Goal: Task Accomplishment & Management: Complete application form

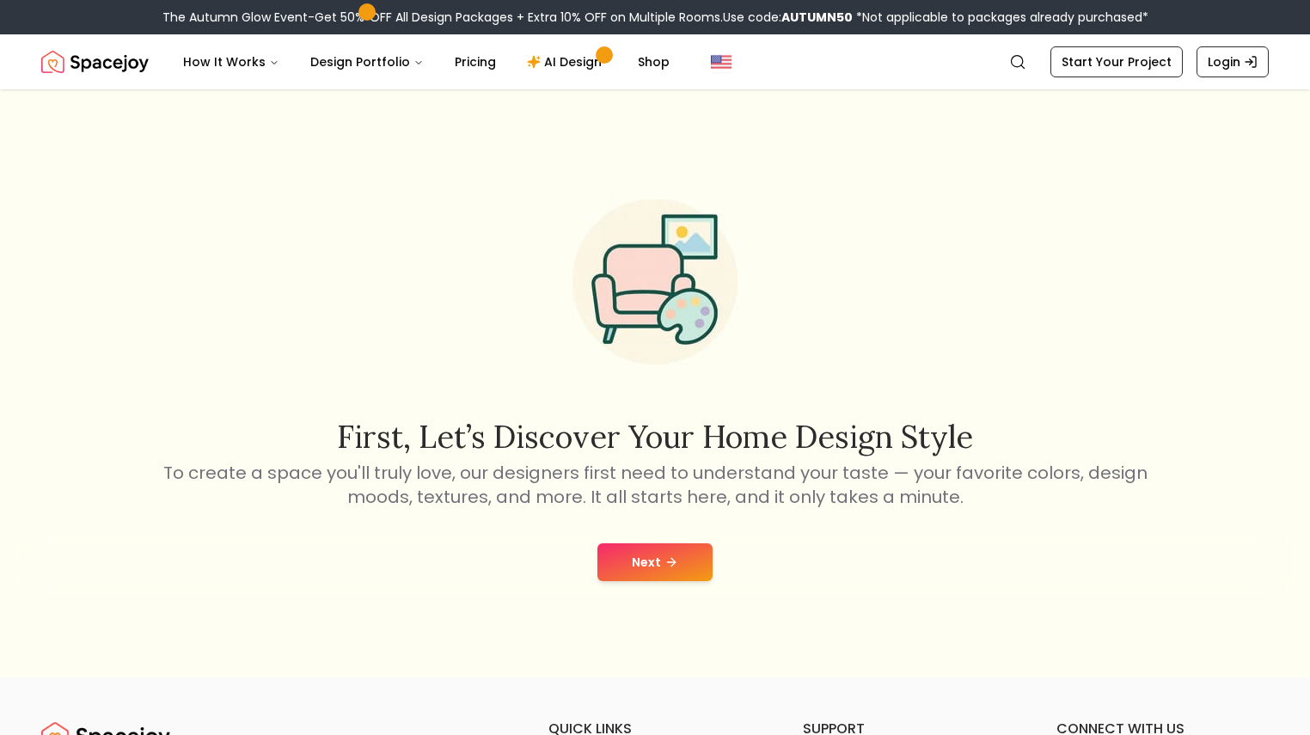
click at [646, 560] on button "Next" at bounding box center [654, 562] width 115 height 38
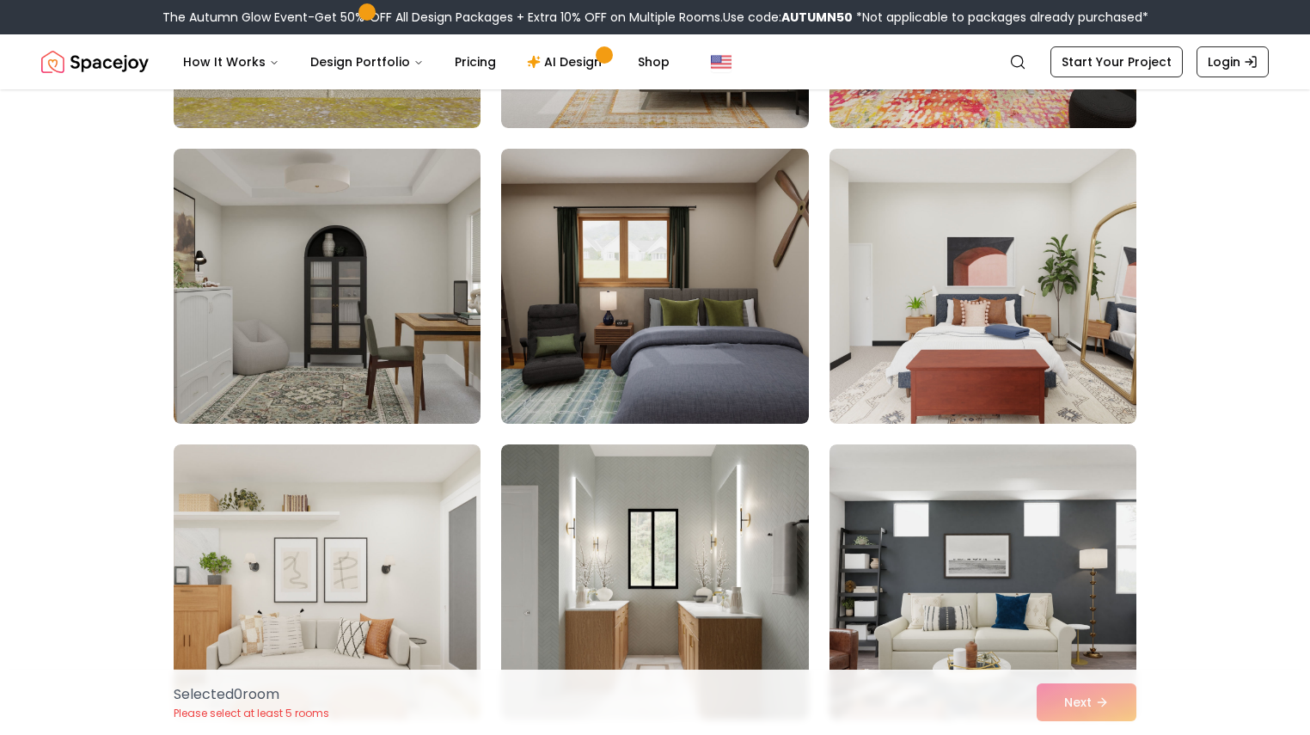
scroll to position [382, 0]
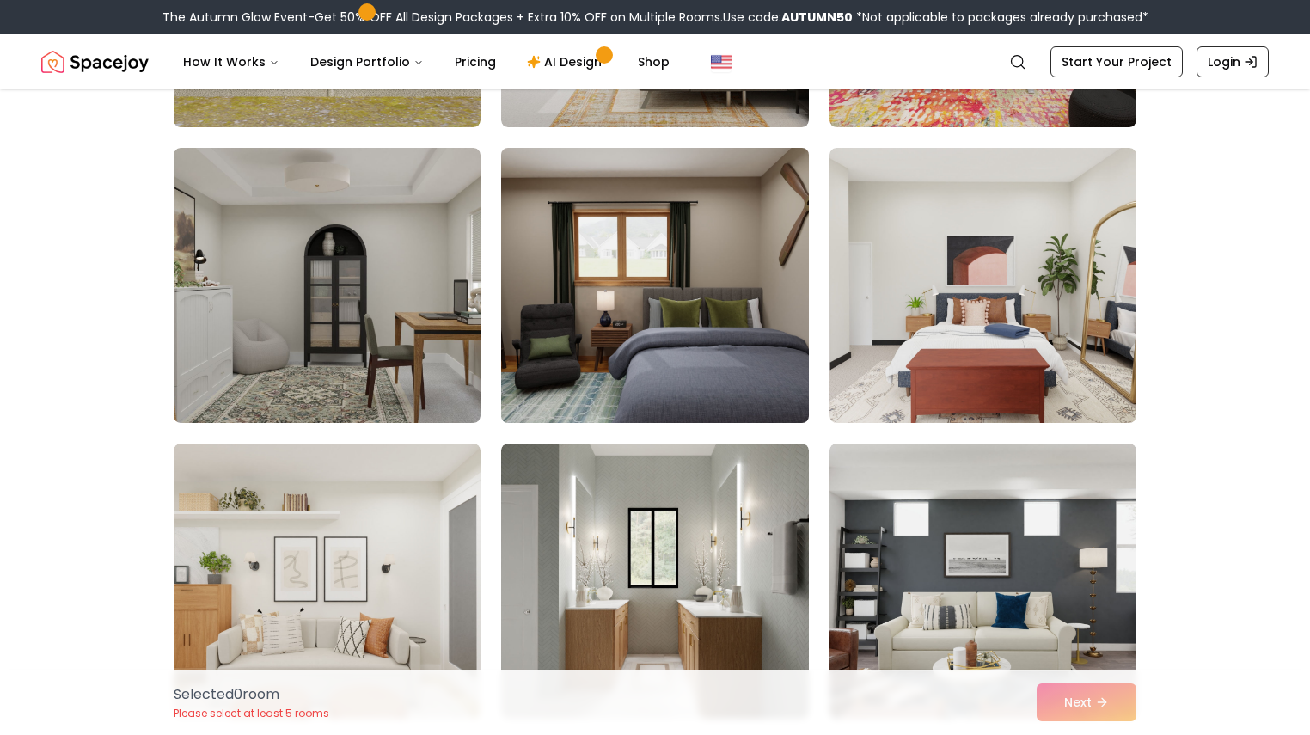
click at [648, 358] on img at bounding box center [654, 285] width 322 height 289
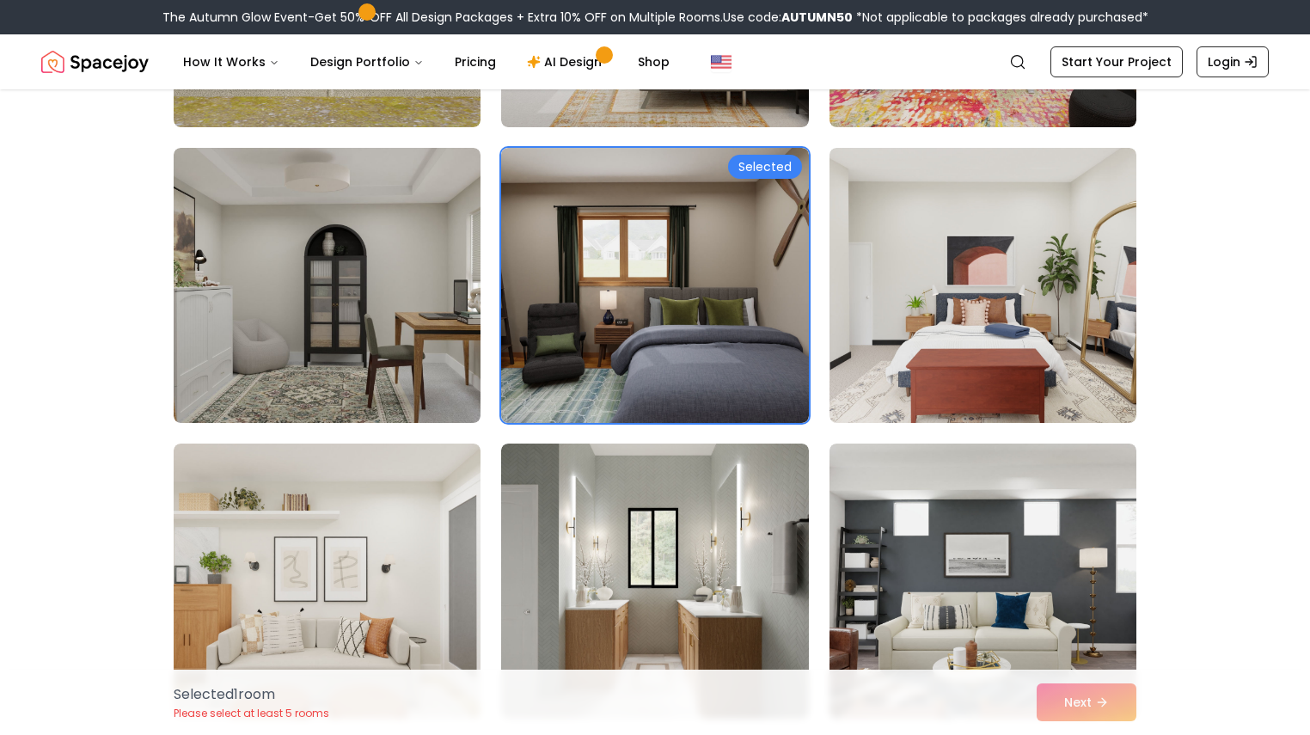
click at [500, 323] on div "Selected" at bounding box center [655, 433] width 963 height 1162
click at [470, 319] on img at bounding box center [327, 285] width 322 height 289
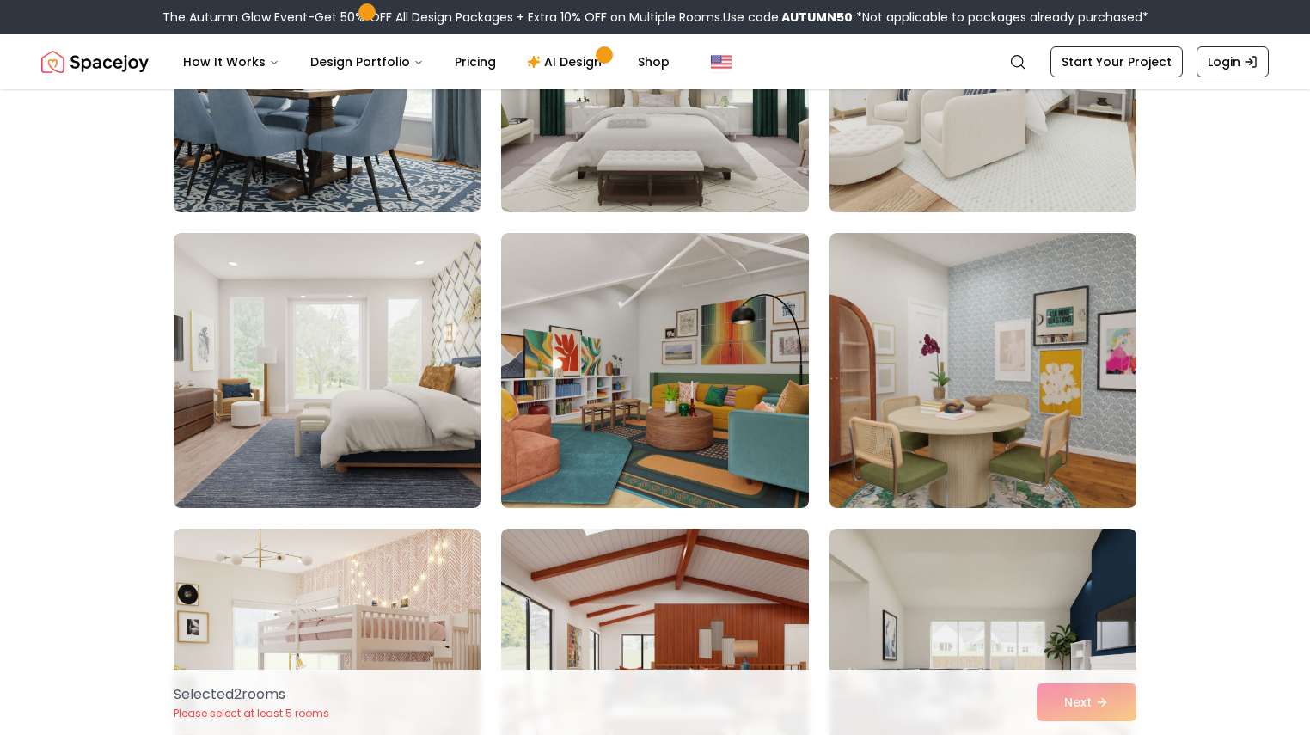
scroll to position [940, 0]
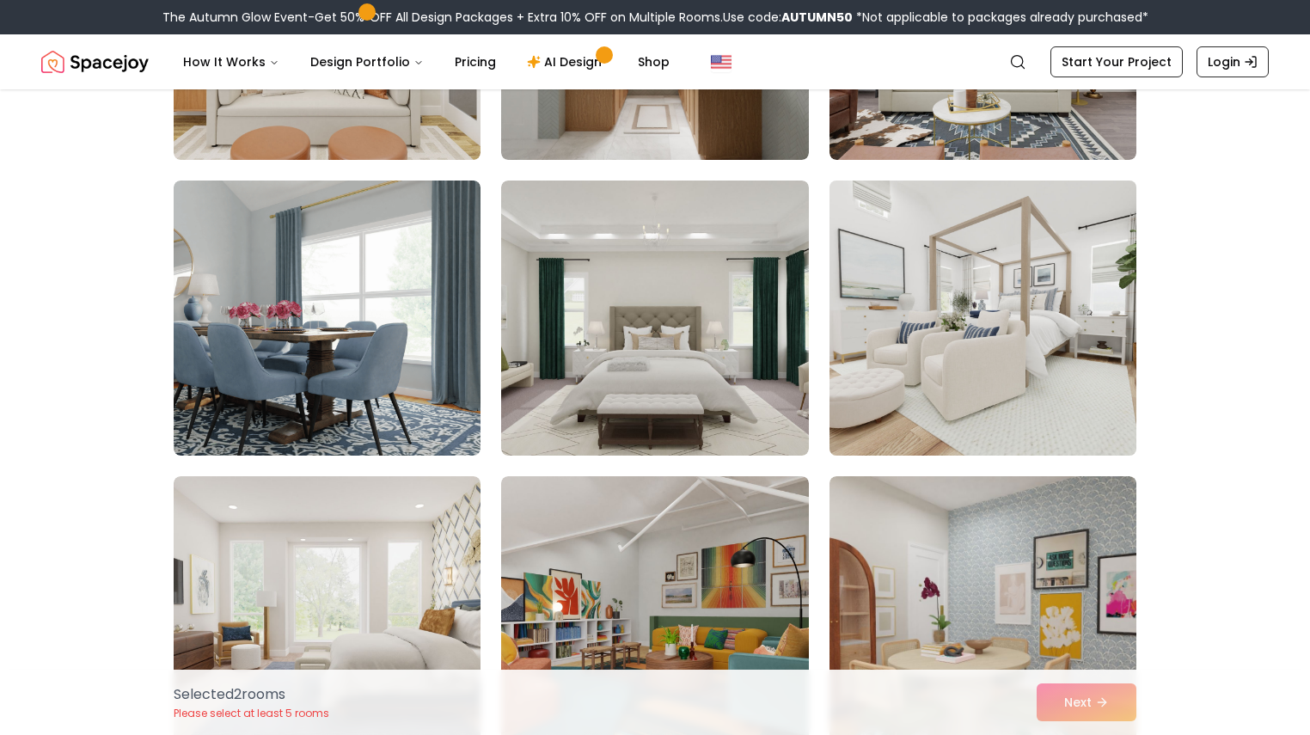
click at [963, 311] on img at bounding box center [983, 318] width 322 height 289
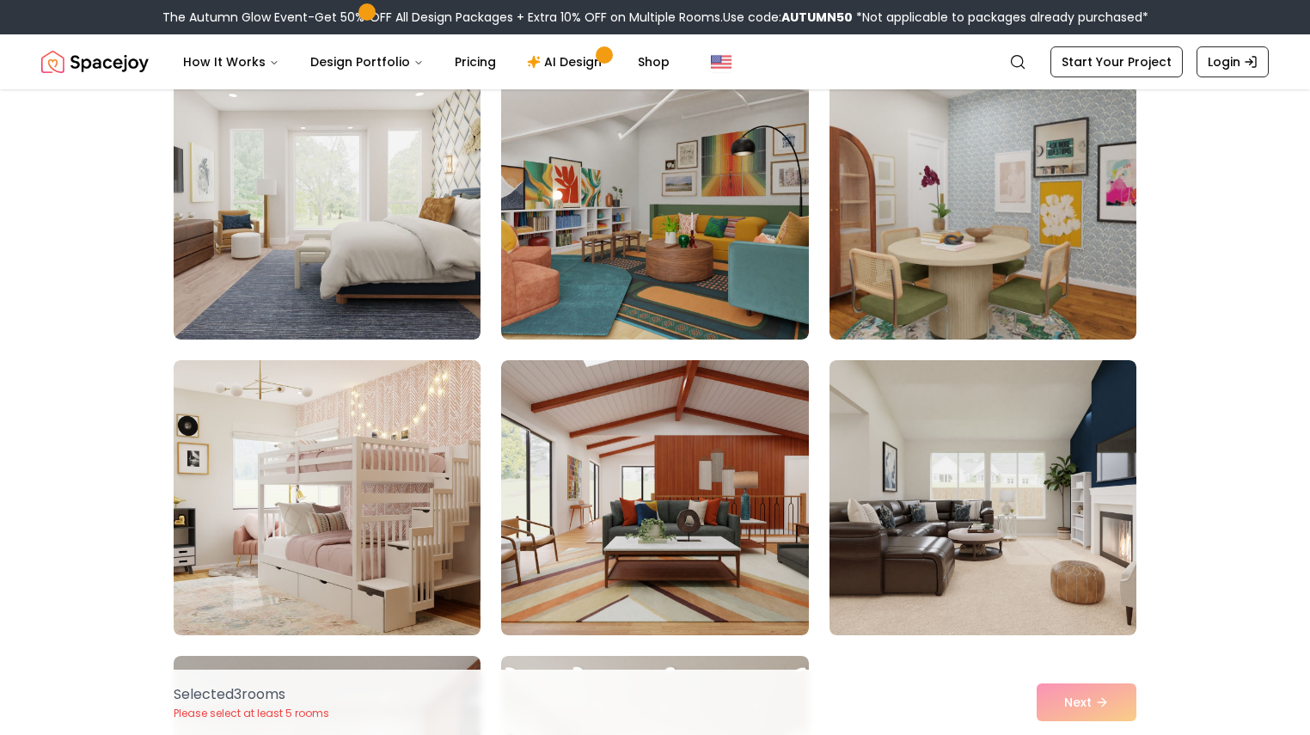
scroll to position [1353, 0]
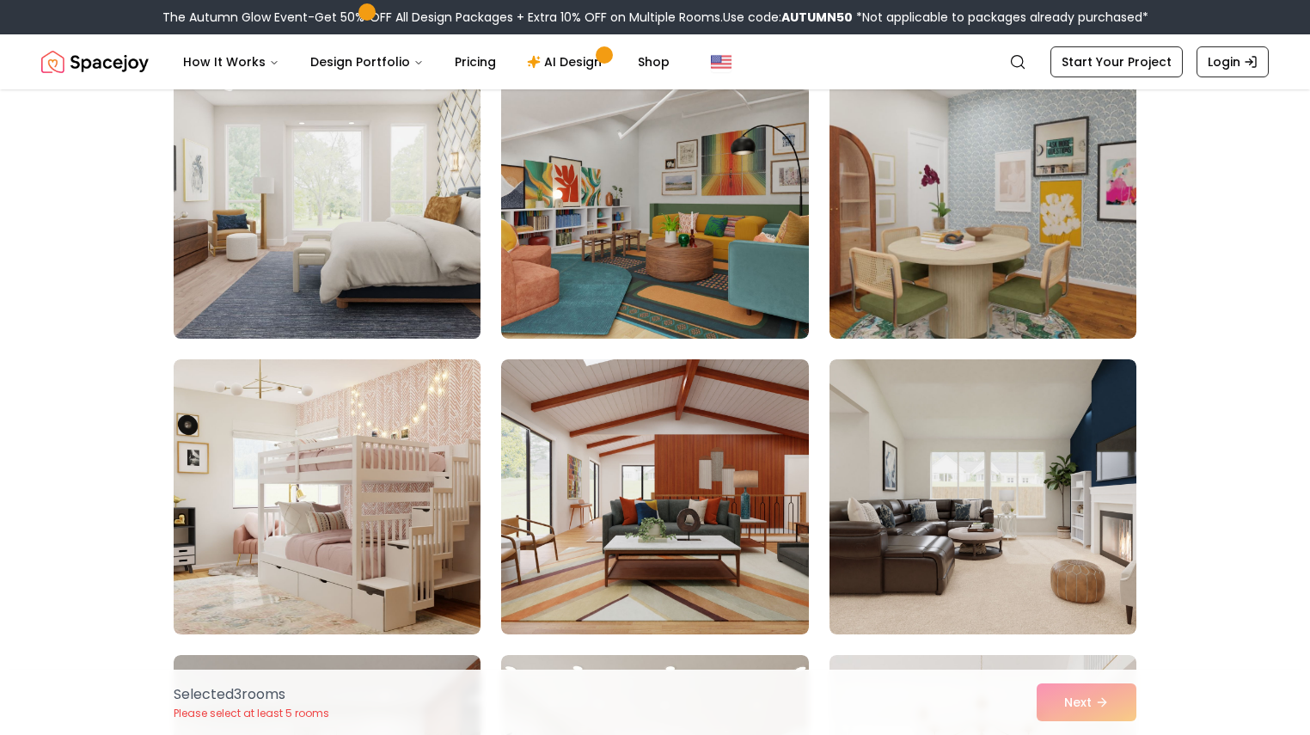
click at [376, 201] on img at bounding box center [327, 201] width 322 height 289
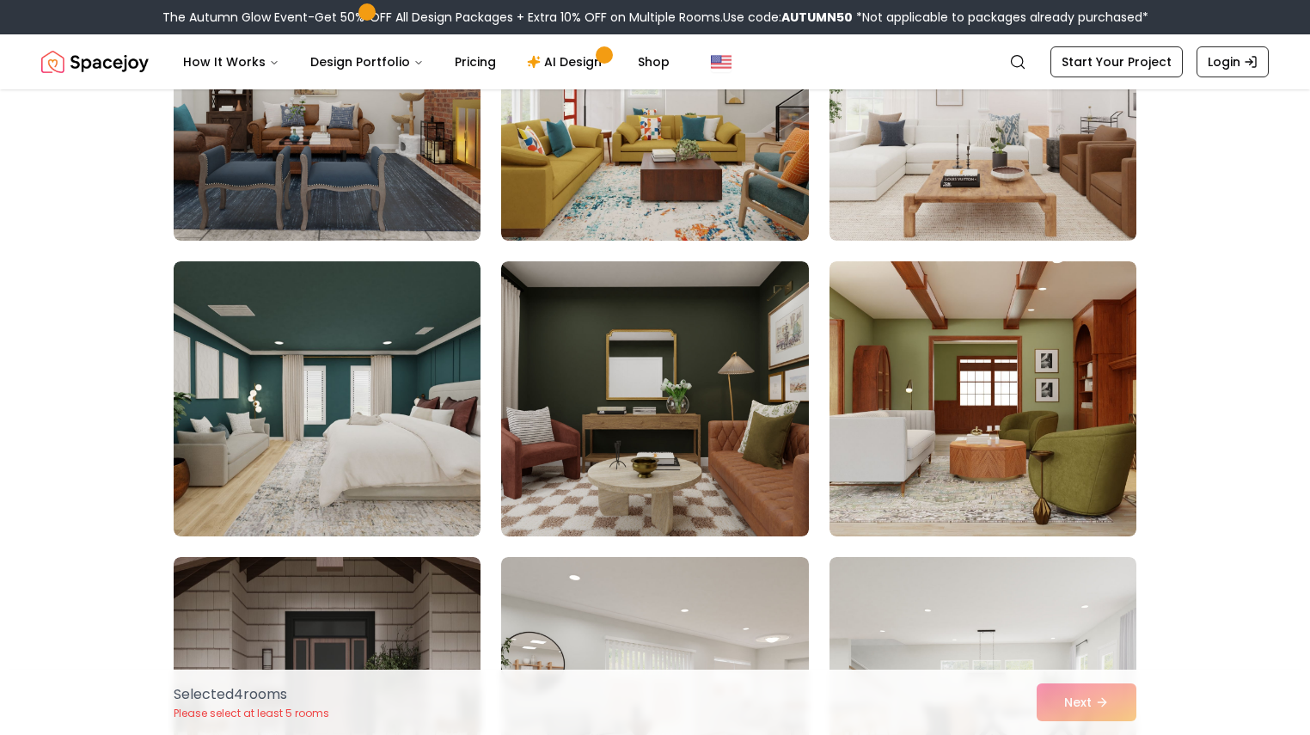
scroll to position [2043, 0]
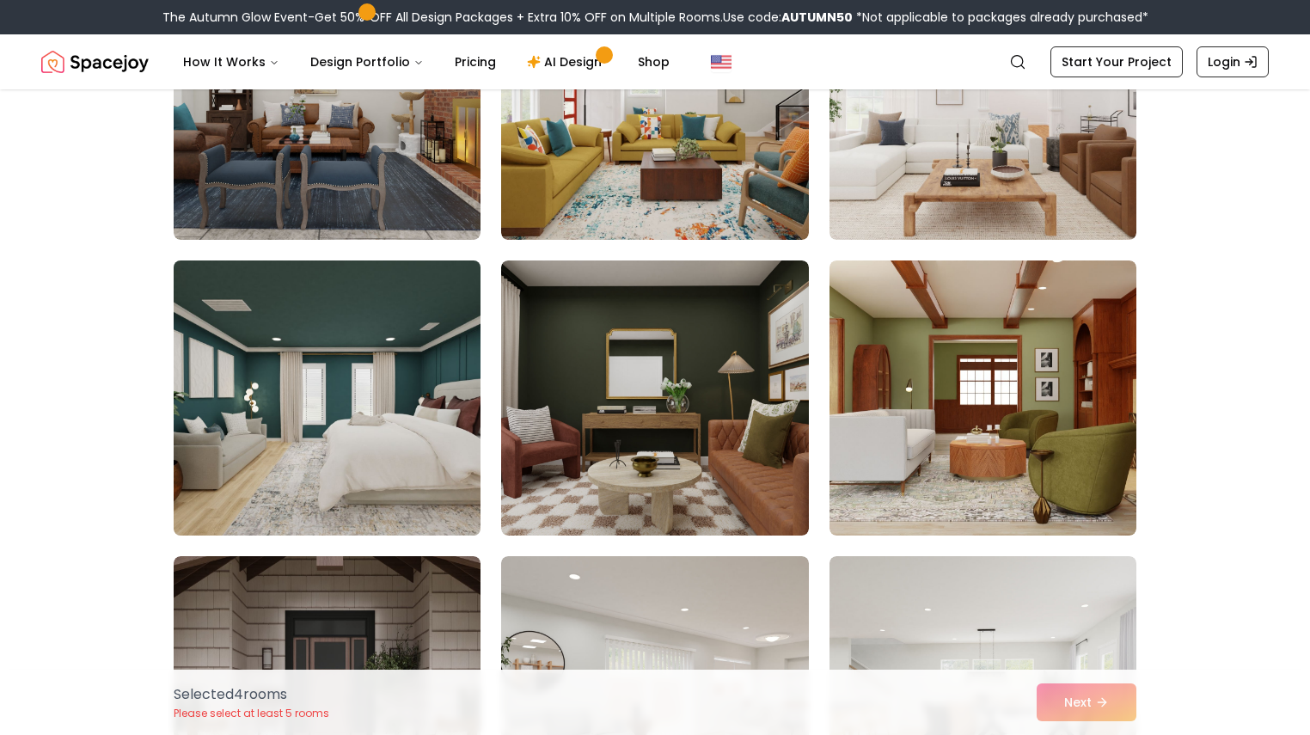
click at [414, 424] on img at bounding box center [327, 398] width 322 height 289
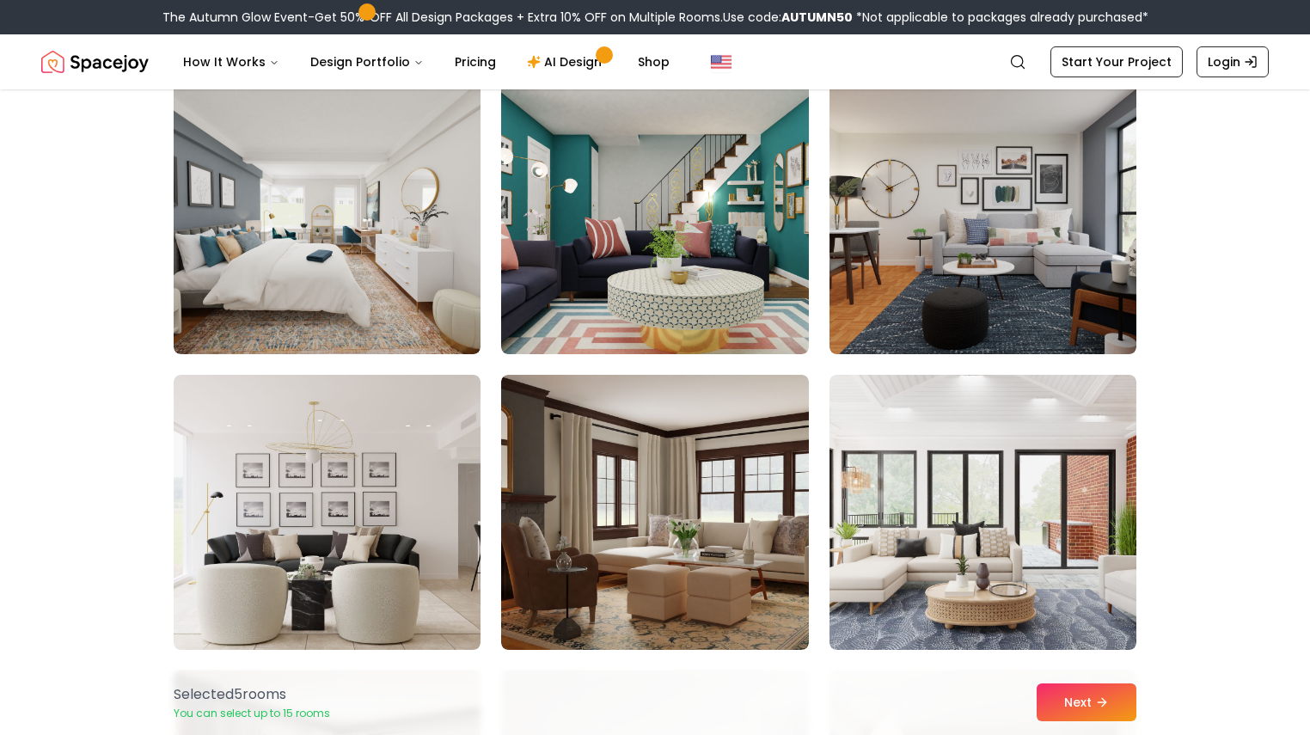
scroll to position [4000, 0]
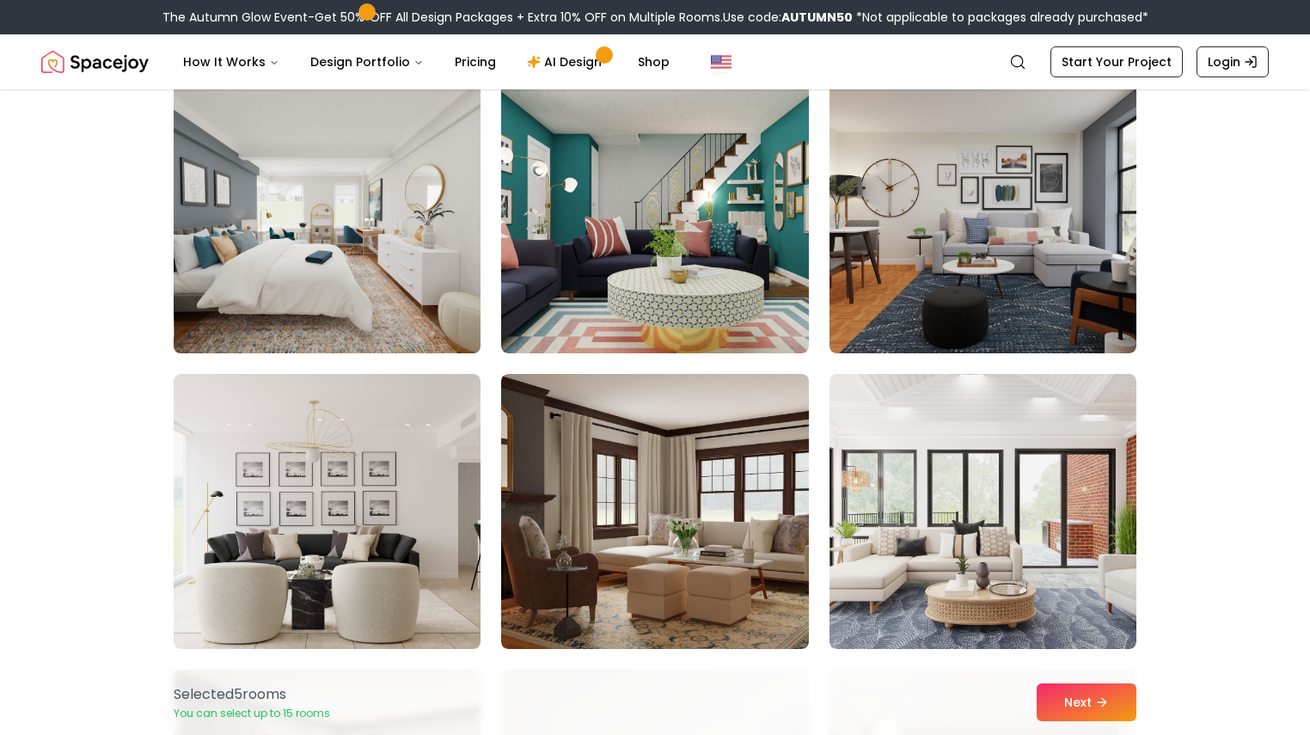
click at [368, 264] on img at bounding box center [327, 215] width 322 height 289
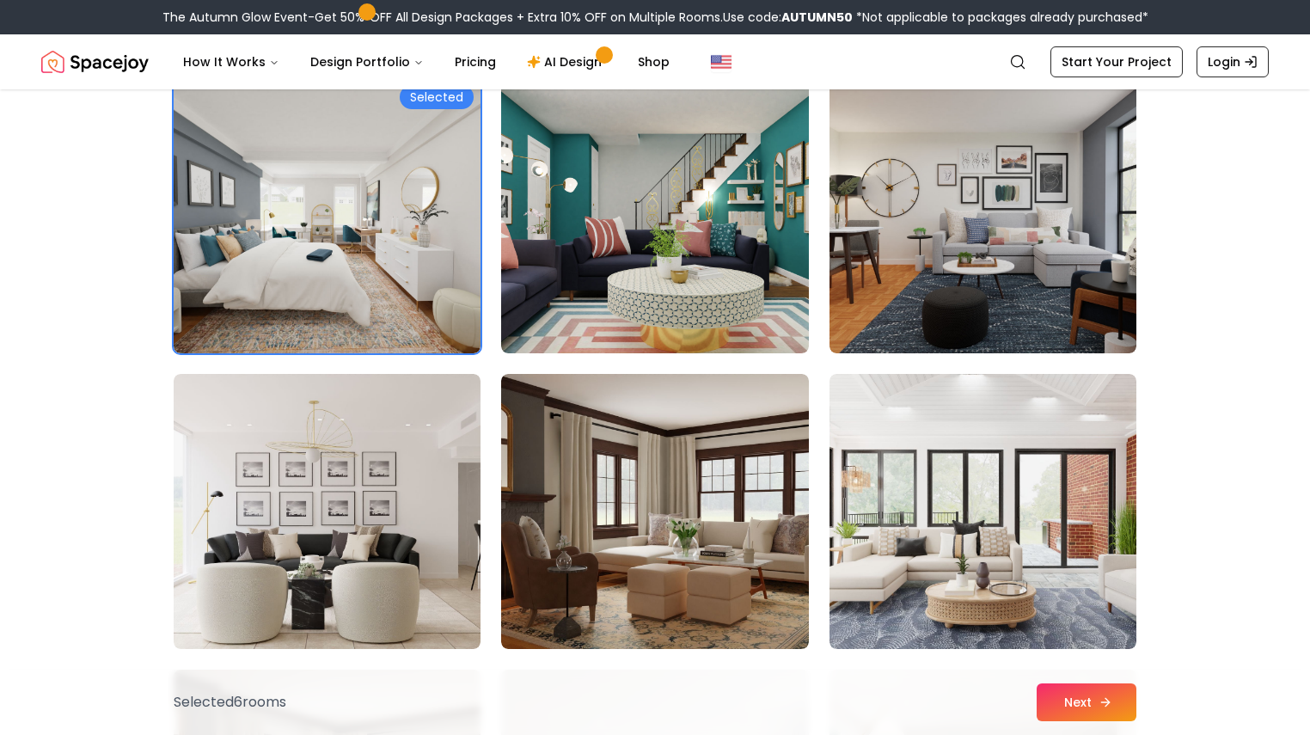
click at [1103, 702] on icon at bounding box center [1105, 702] width 8 height 0
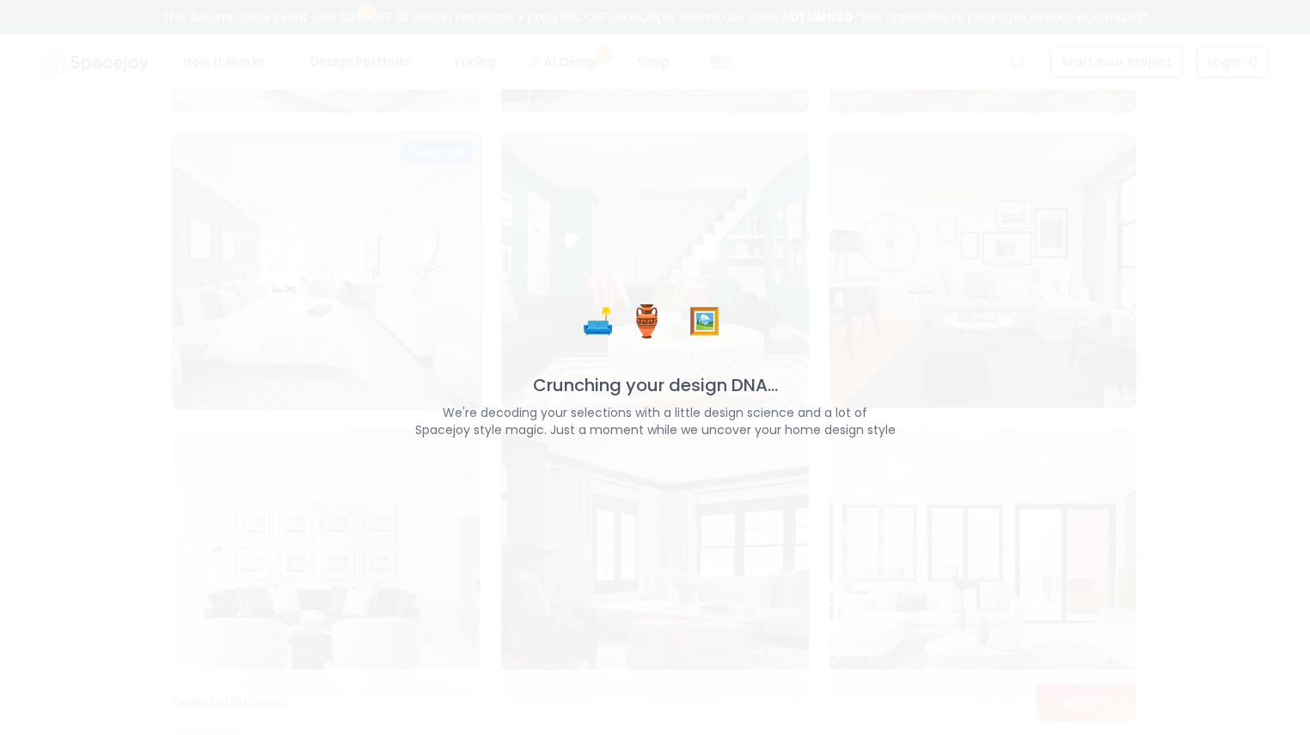
scroll to position [4055, 0]
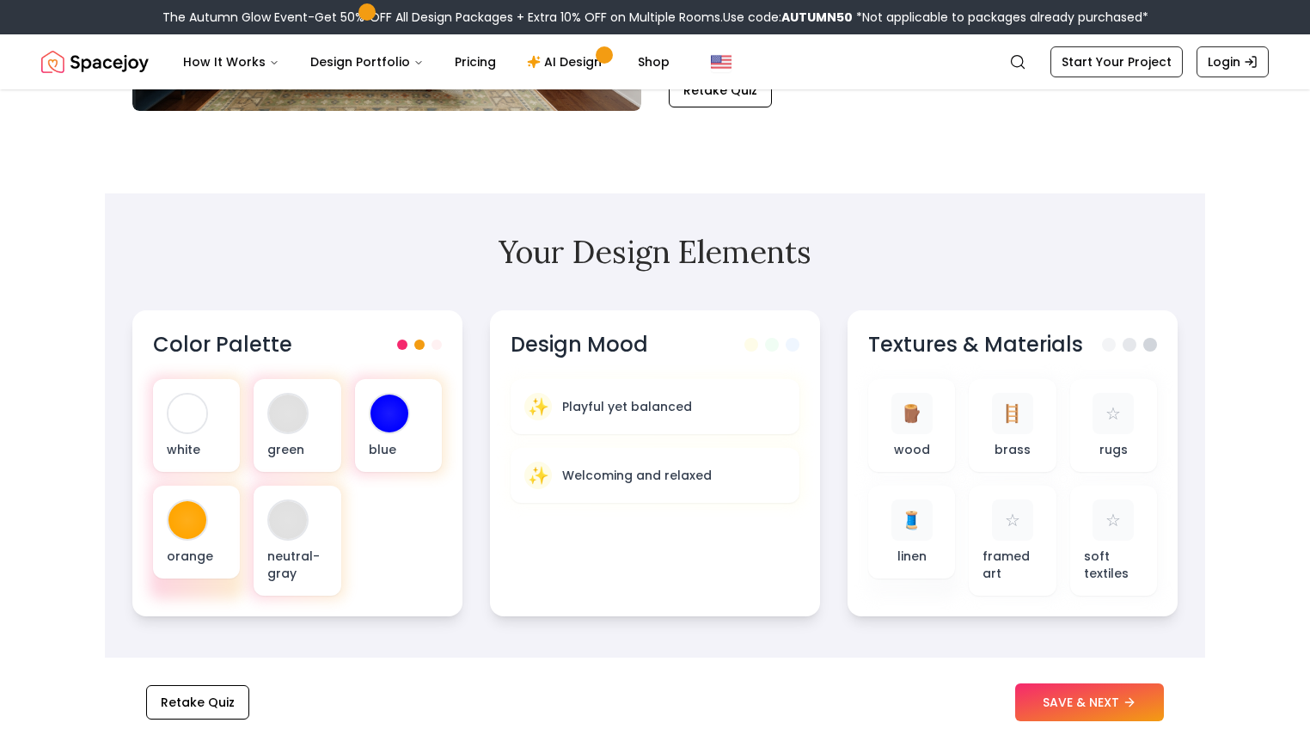
scroll to position [411, 0]
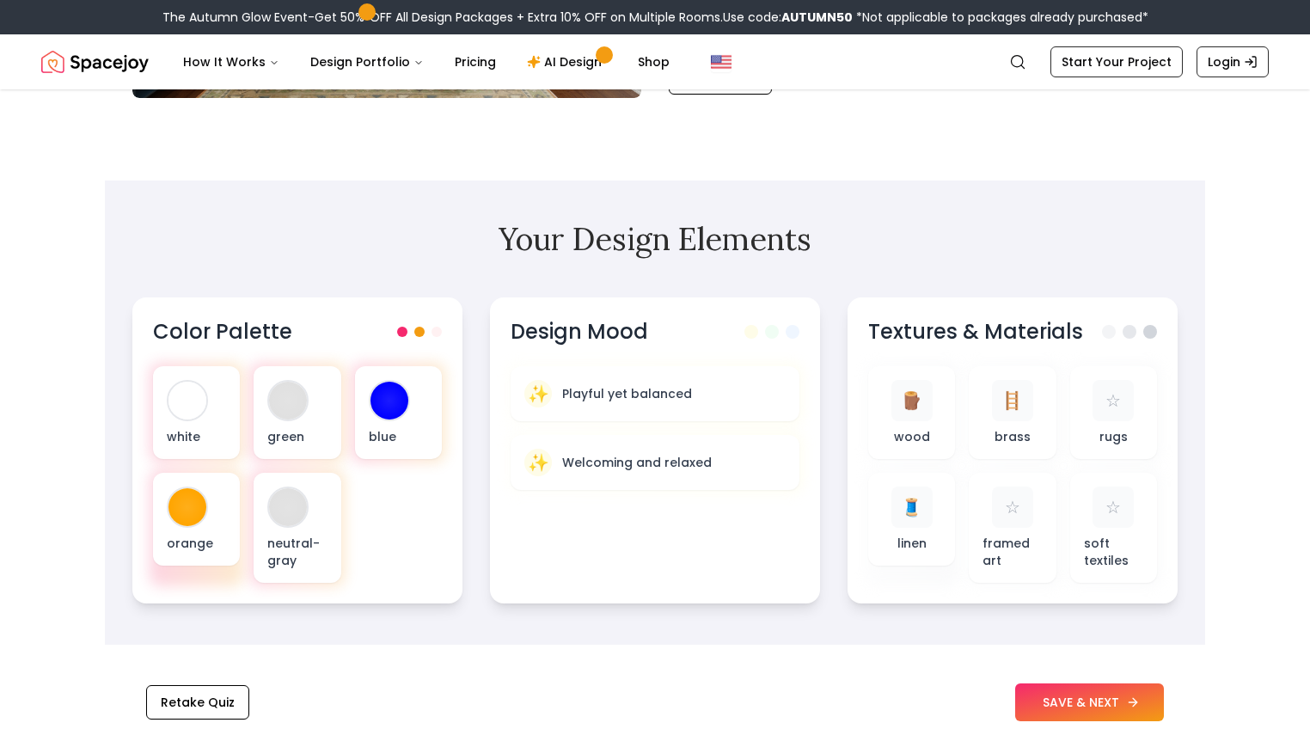
click at [1027, 708] on button "SAVE & NEXT" at bounding box center [1089, 702] width 149 height 38
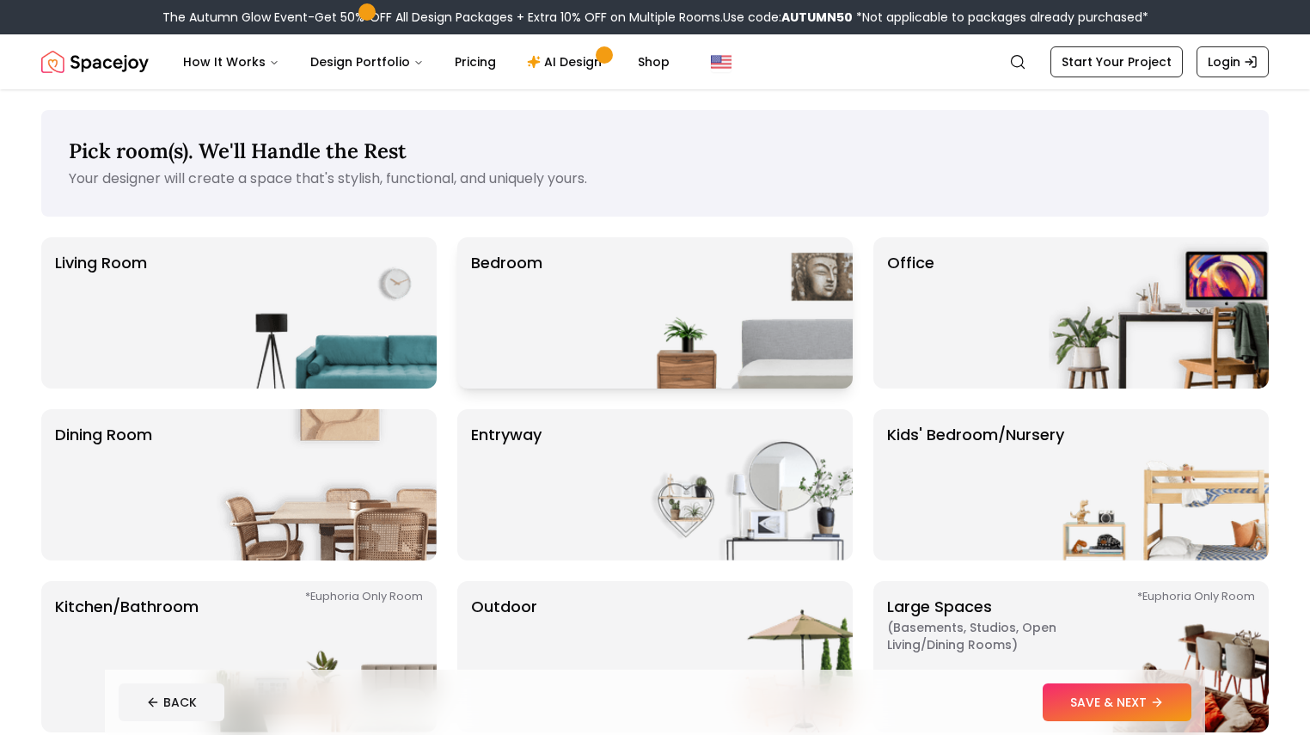
click at [780, 297] on img at bounding box center [743, 312] width 220 height 151
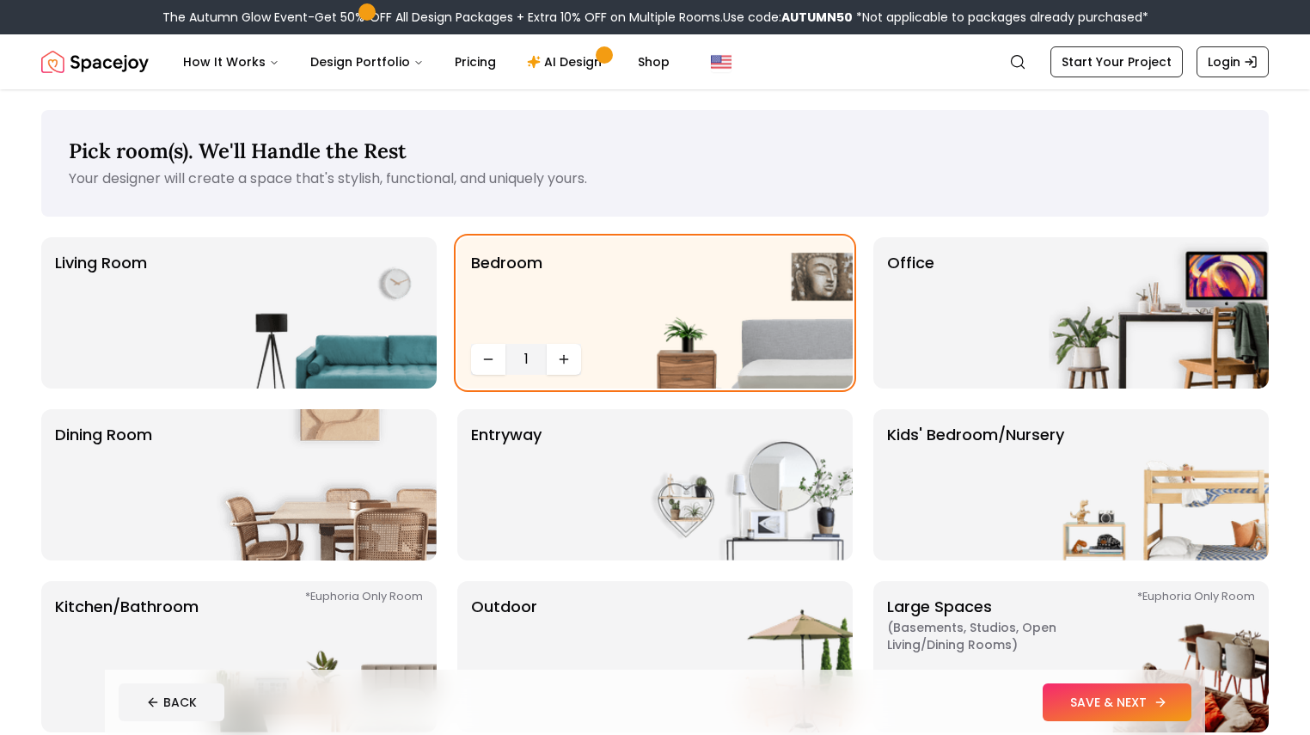
click at [1178, 694] on button "SAVE & NEXT" at bounding box center [1117, 702] width 149 height 38
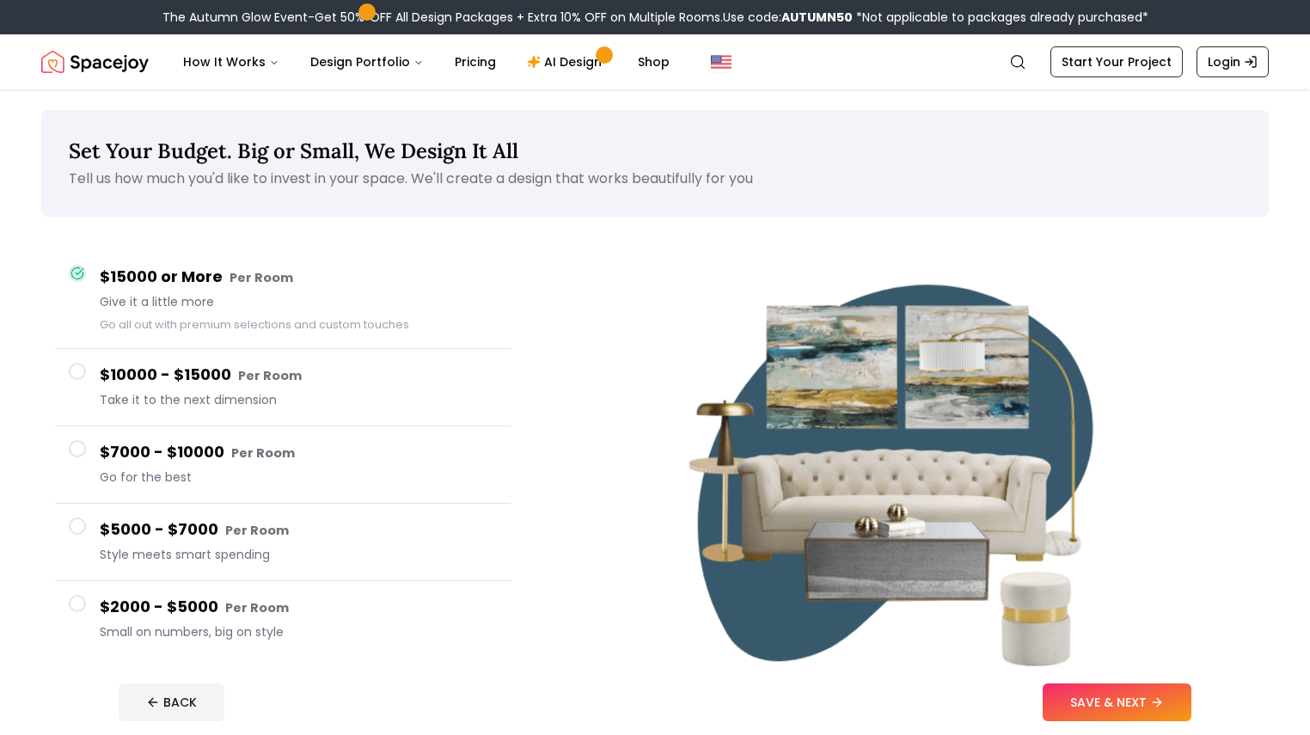
scroll to position [46, 0]
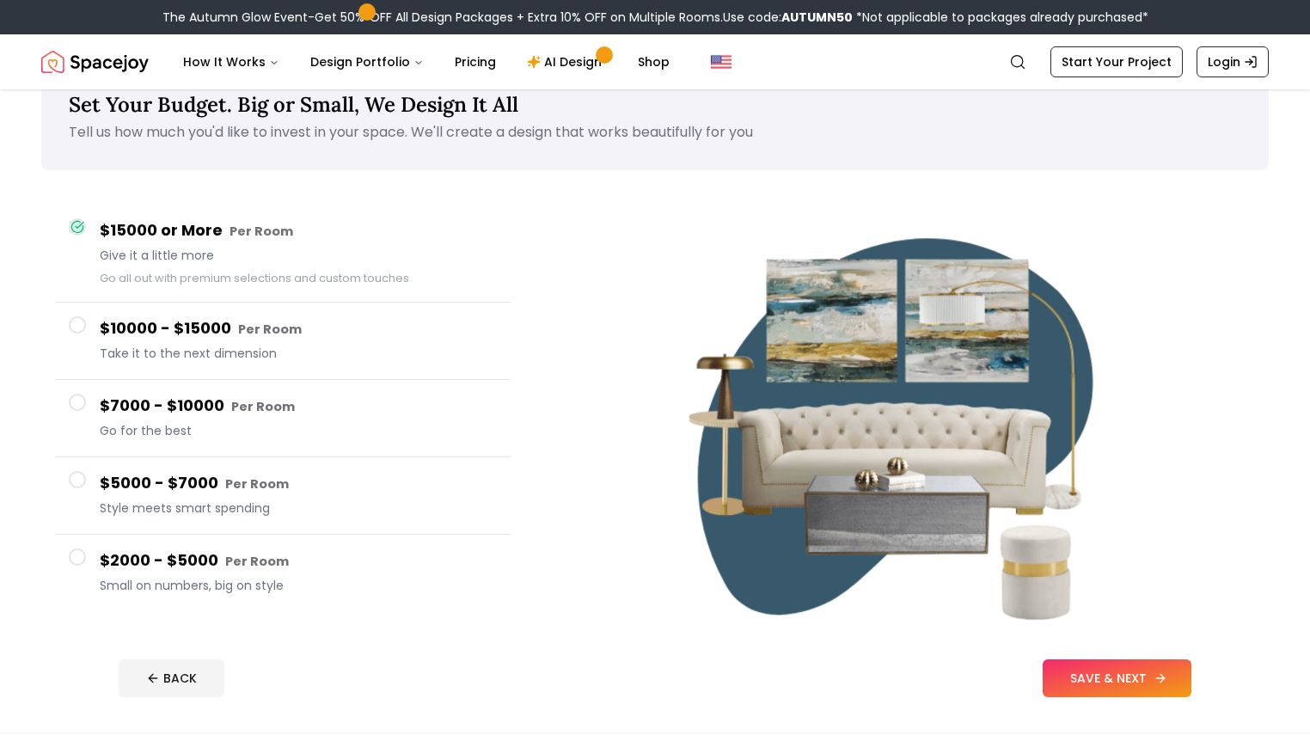
click at [1131, 679] on button "SAVE & NEXT" at bounding box center [1117, 678] width 149 height 38
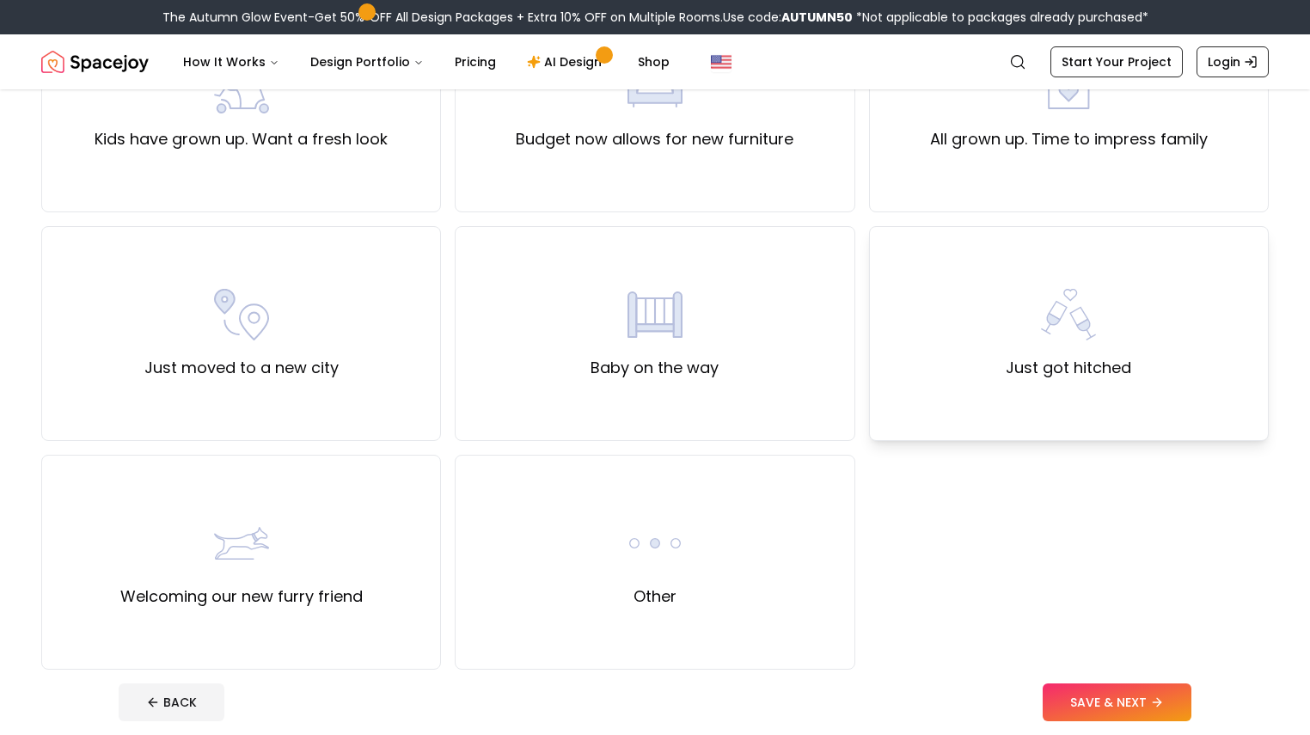
scroll to position [470, 0]
click at [756, 563] on div "Other" at bounding box center [655, 560] width 400 height 215
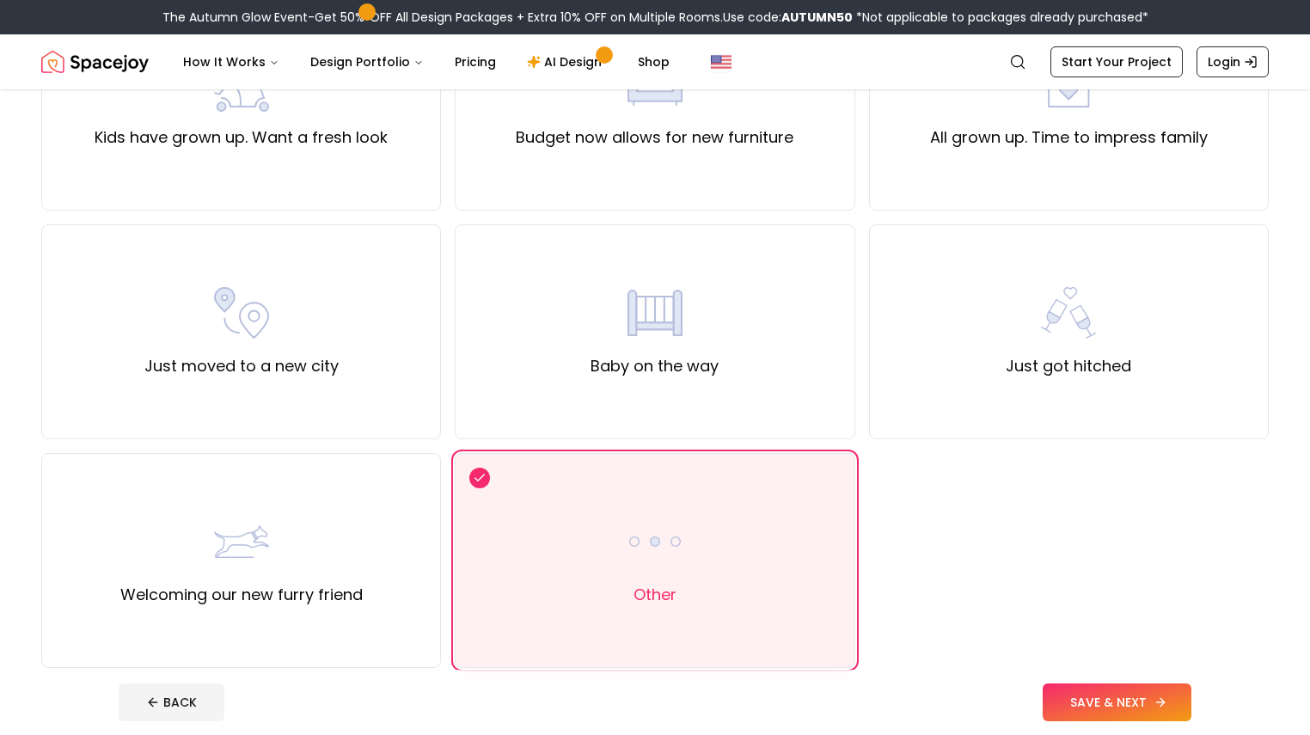
click at [1163, 702] on button "SAVE & NEXT" at bounding box center [1117, 702] width 149 height 38
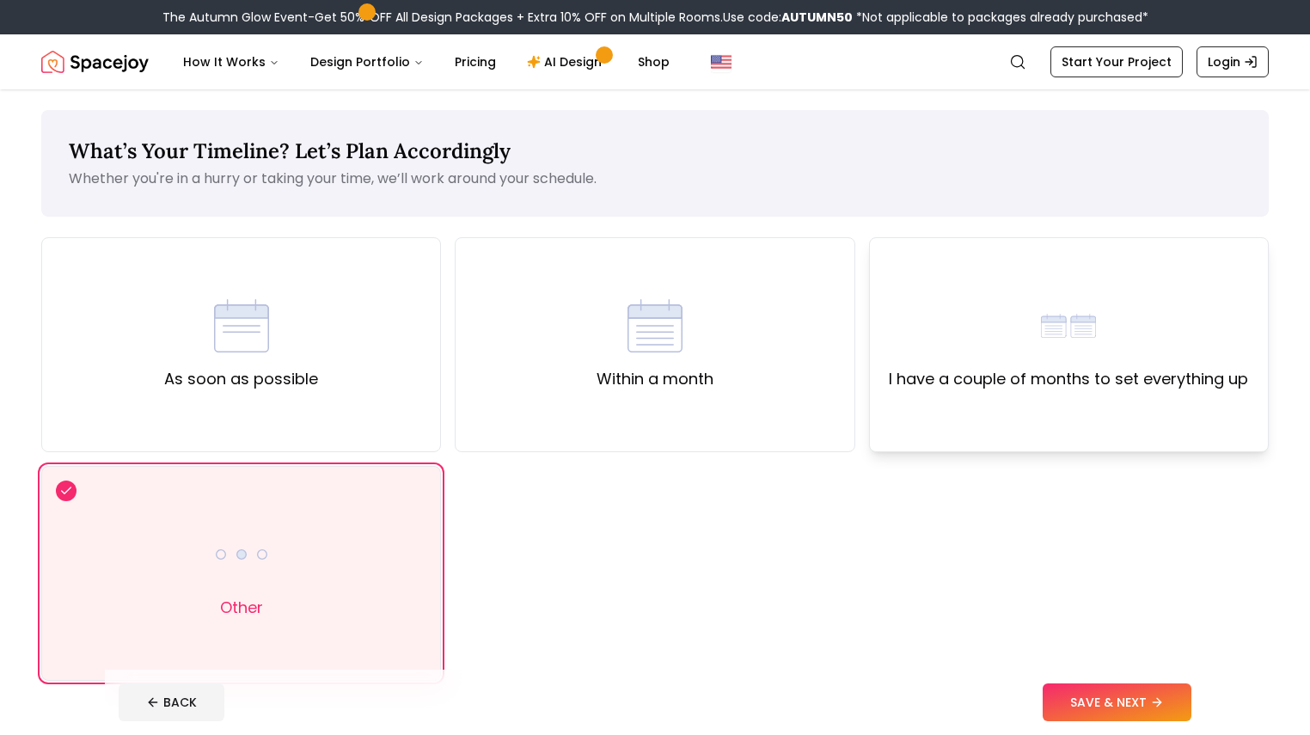
click at [1034, 379] on label "I have a couple of months to set everything up" at bounding box center [1068, 379] width 359 height 24
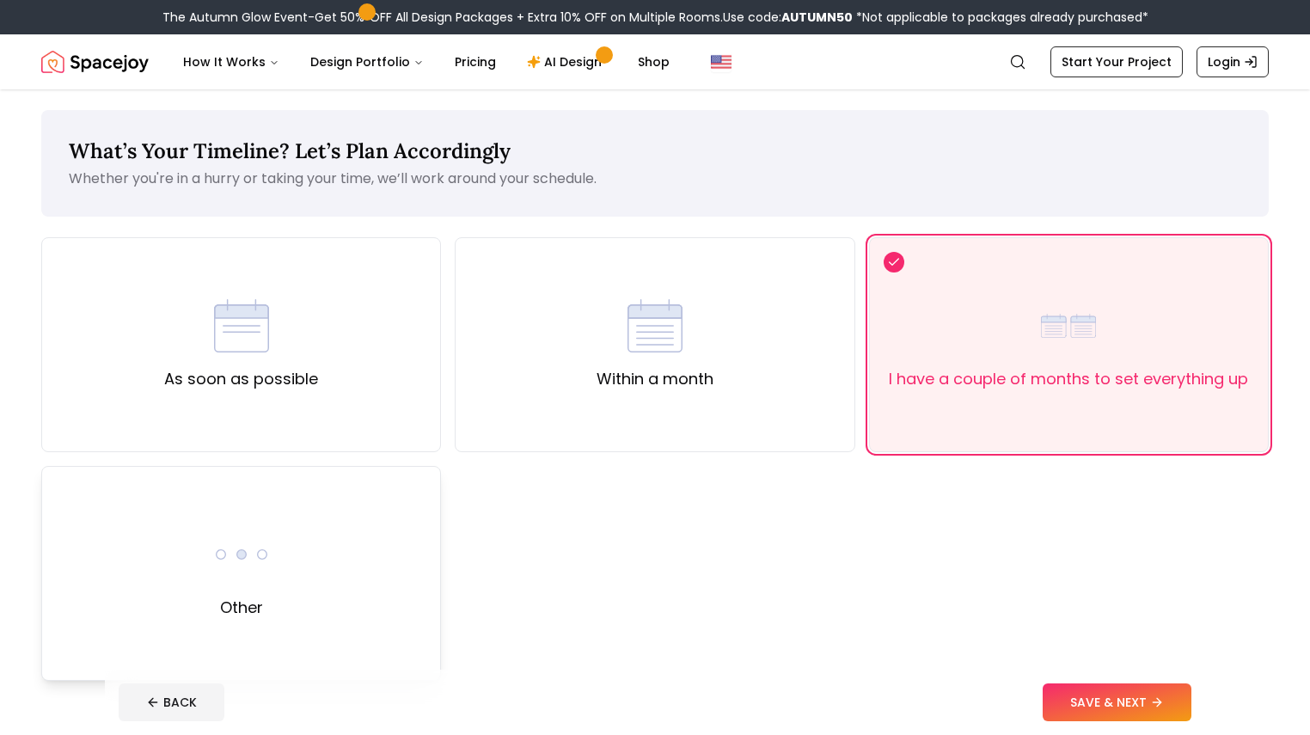
click at [282, 535] on div "Other" at bounding box center [241, 573] width 400 height 215
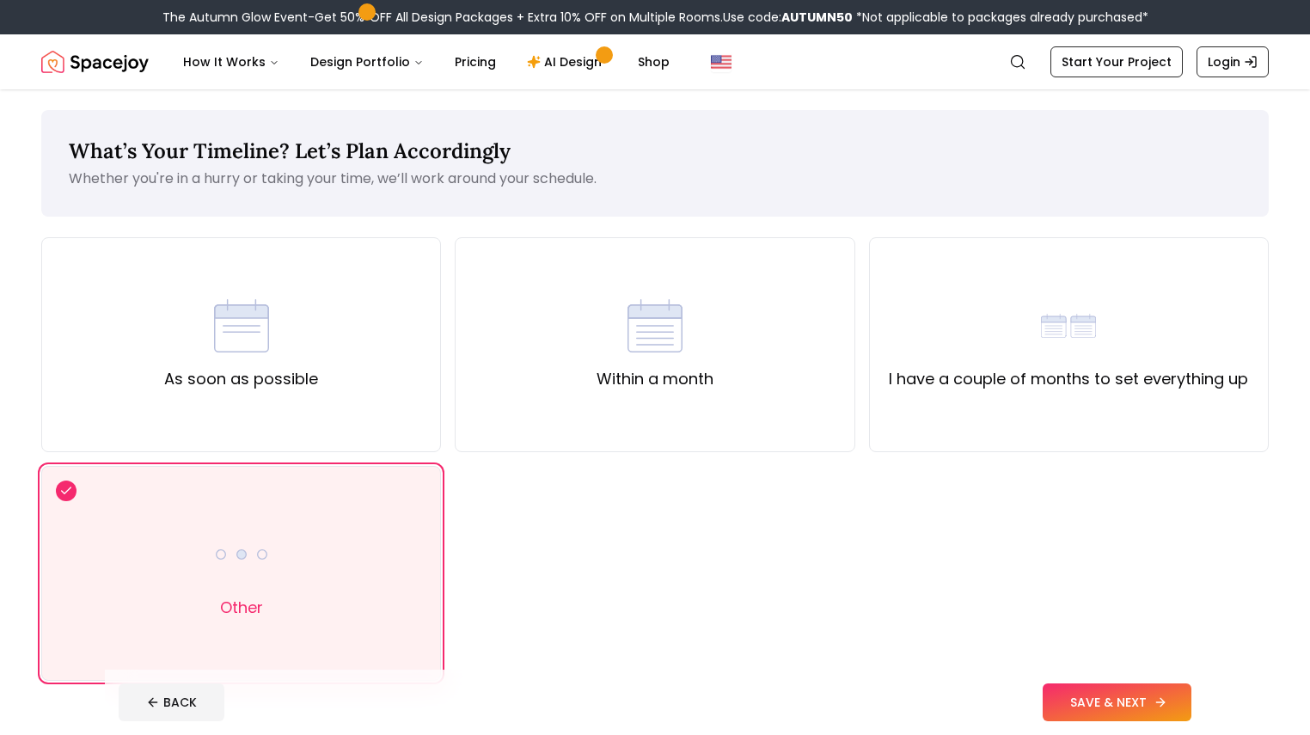
click at [1150, 713] on button "SAVE & NEXT" at bounding box center [1117, 702] width 149 height 38
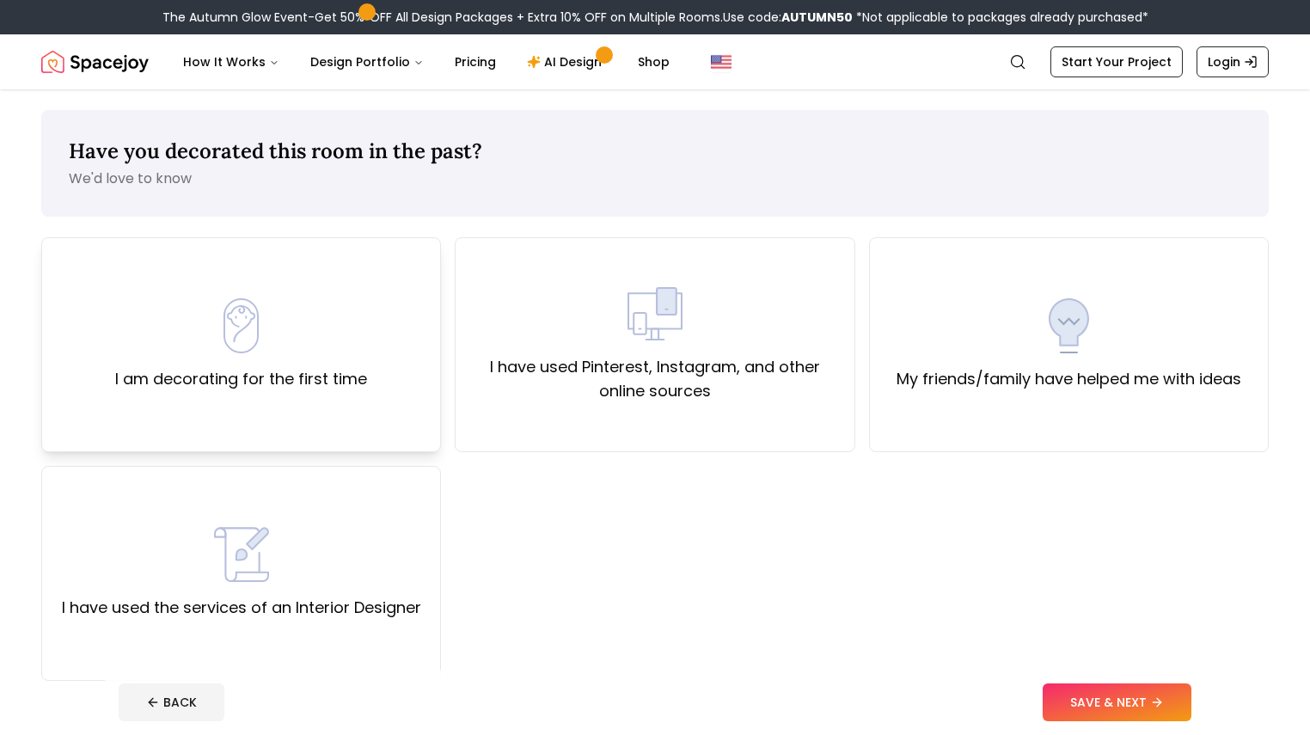
click at [354, 335] on div "I am decorating for the first time" at bounding box center [241, 344] width 252 height 93
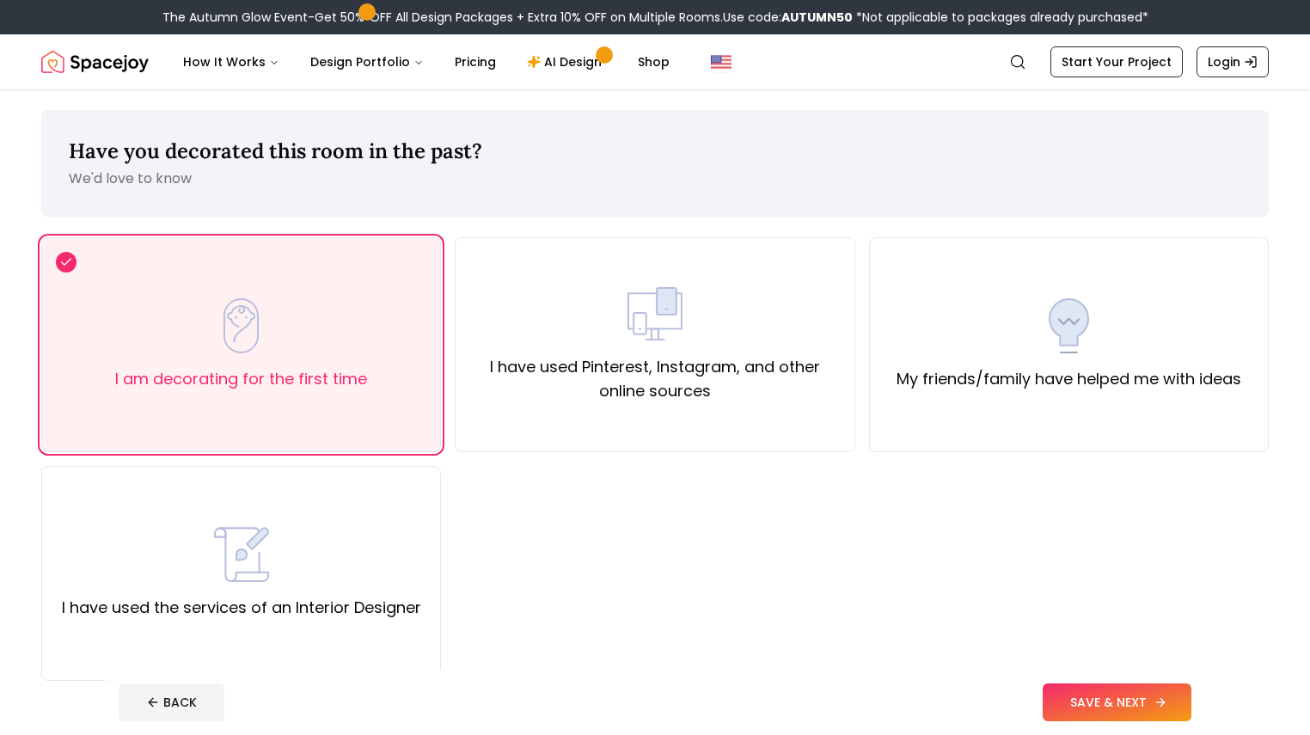
click at [1129, 695] on button "SAVE & NEXT" at bounding box center [1117, 702] width 149 height 38
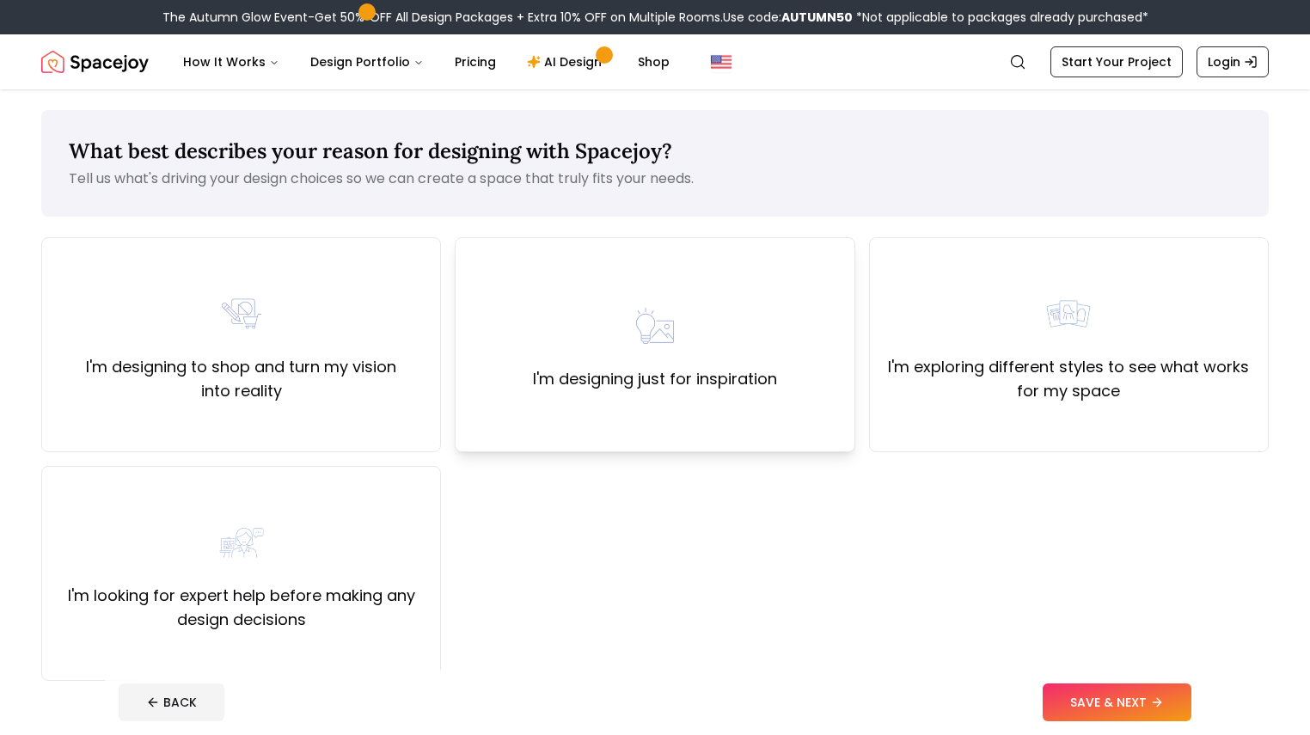
click at [777, 401] on div "I'm designing just for inspiration" at bounding box center [655, 344] width 400 height 215
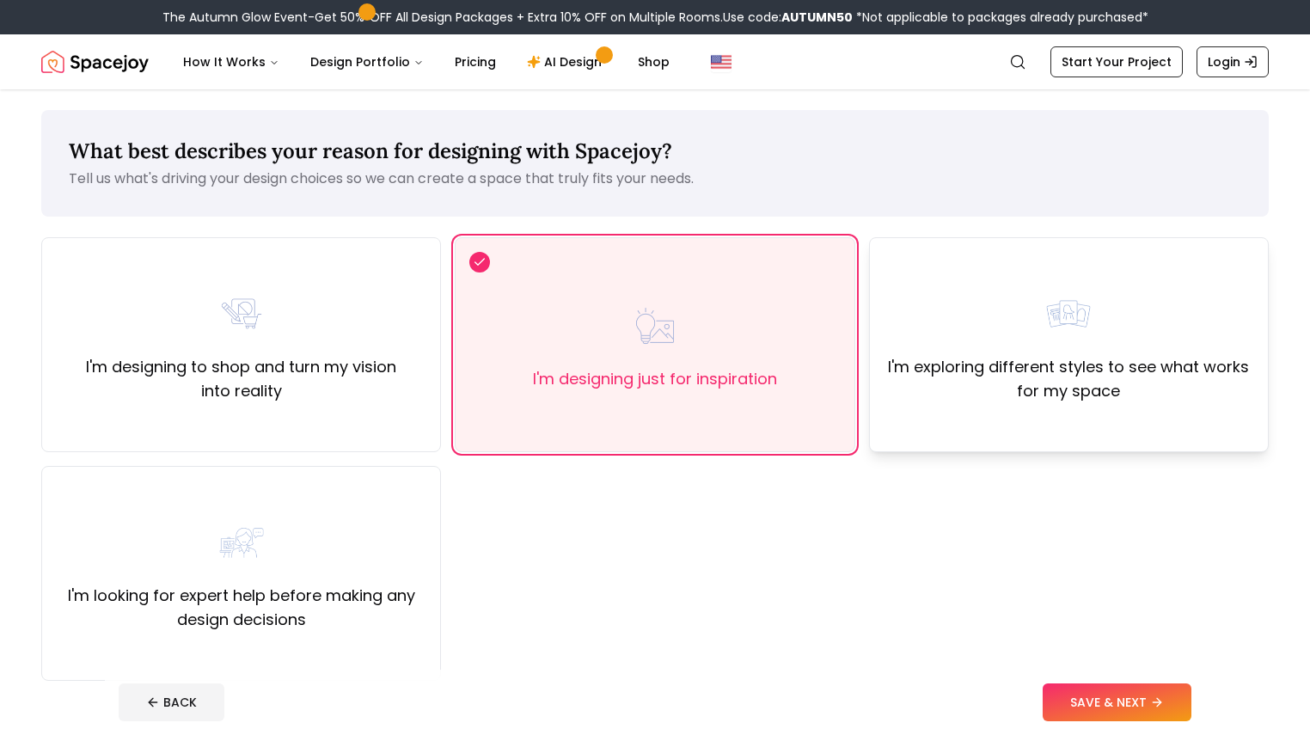
click at [1145, 420] on div "I'm exploring different styles to see what works for my space" at bounding box center [1069, 344] width 400 height 215
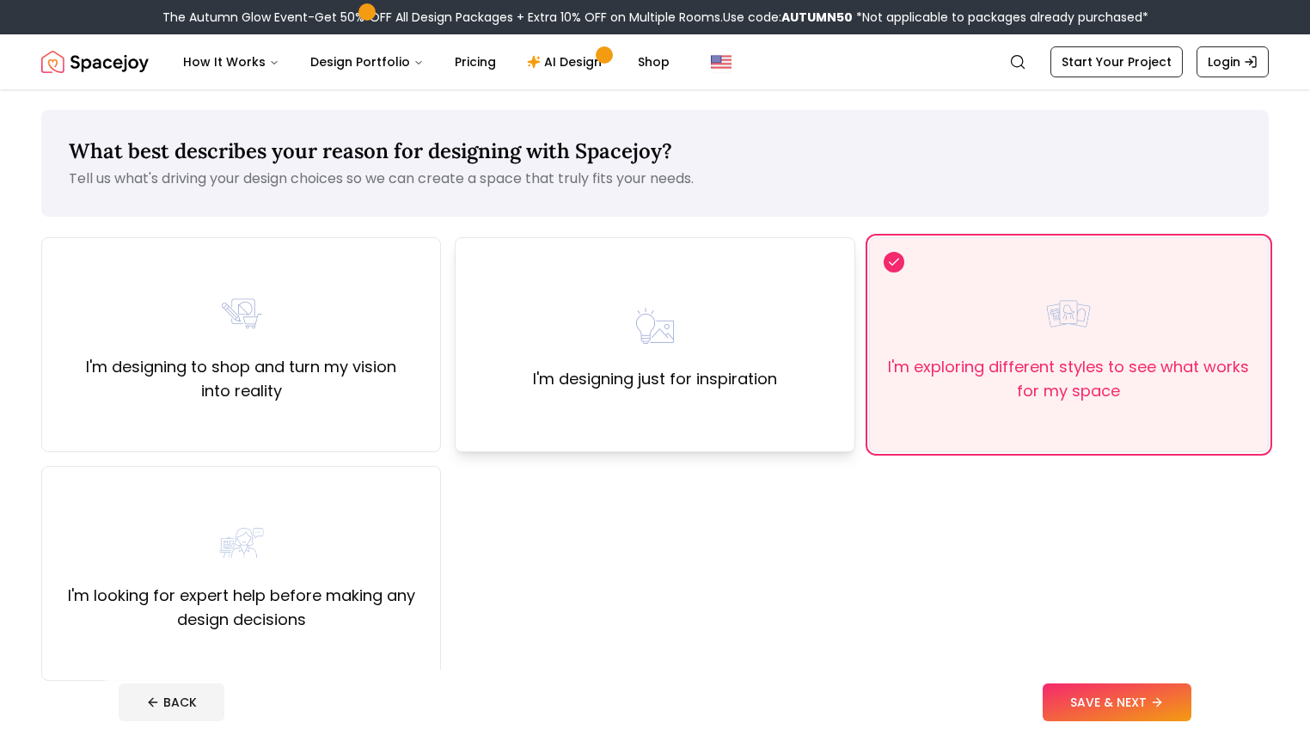
click at [779, 380] on div "I'm designing just for inspiration" at bounding box center [655, 344] width 400 height 215
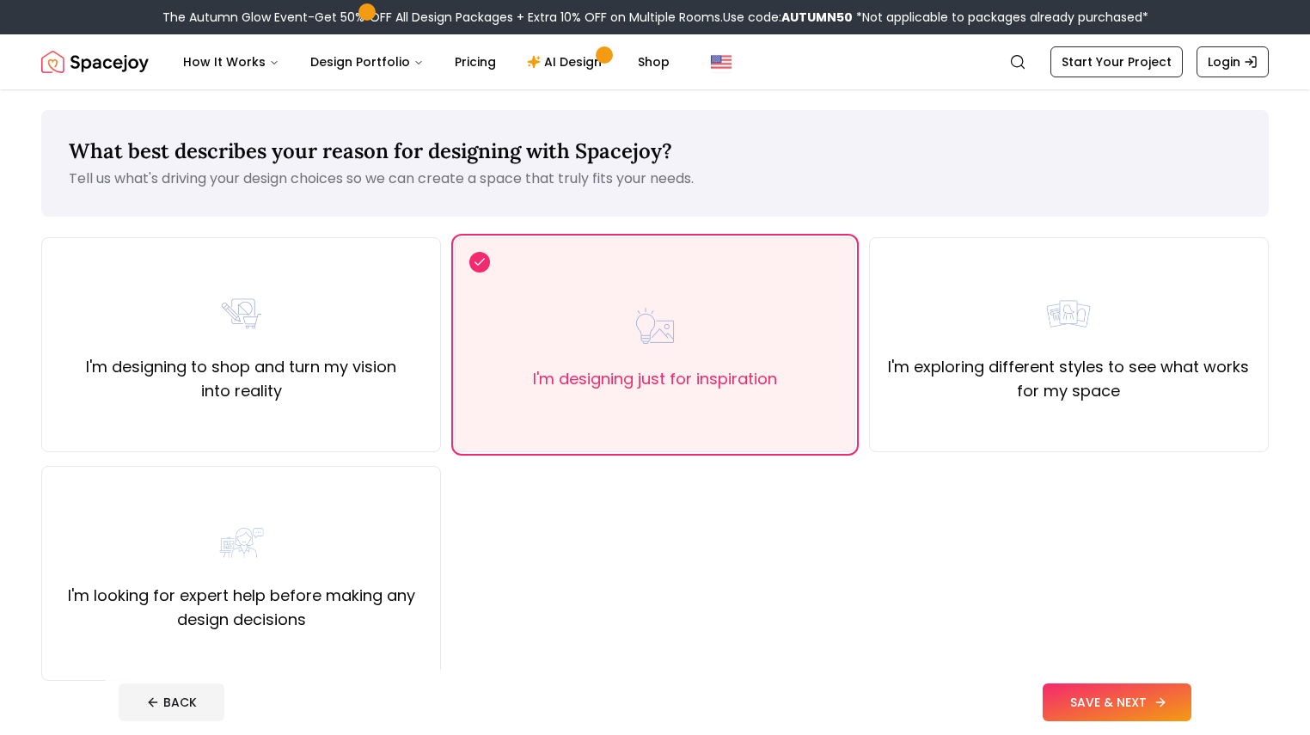
click at [1172, 702] on button "SAVE & NEXT" at bounding box center [1117, 702] width 149 height 38
